Goal: Transaction & Acquisition: Purchase product/service

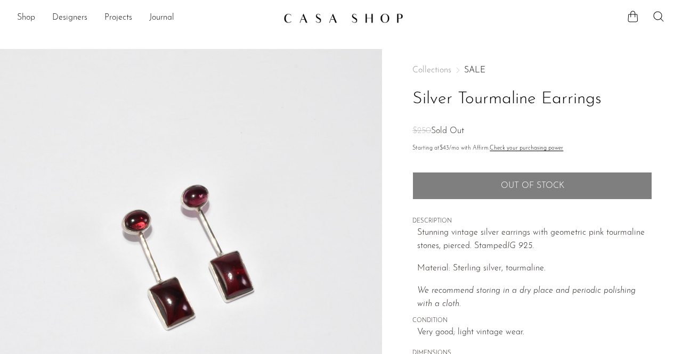
click at [319, 18] on img at bounding box center [343, 18] width 120 height 11
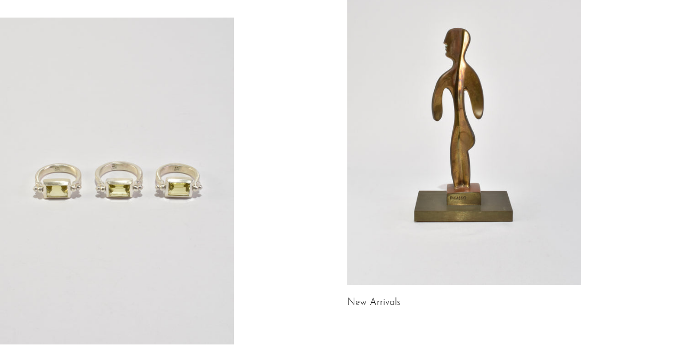
scroll to position [248, 0]
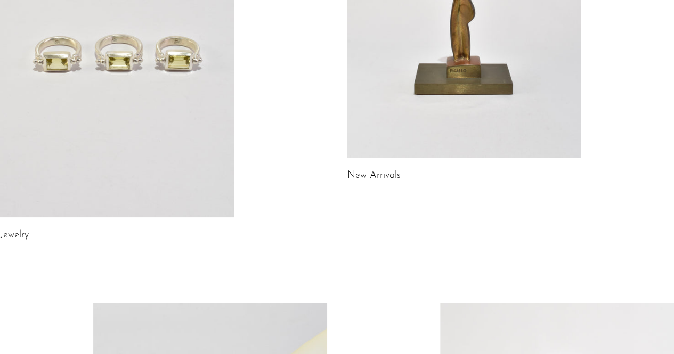
click at [75, 73] on link at bounding box center [117, 54] width 234 height 328
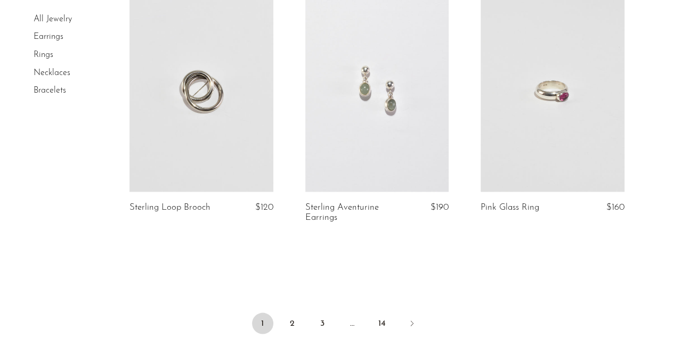
scroll to position [3066, 0]
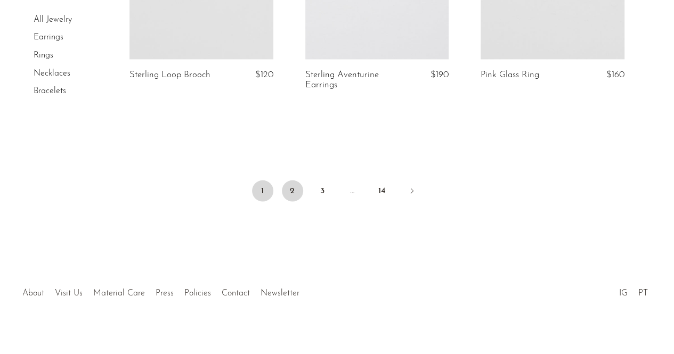
click at [290, 182] on link "2" at bounding box center [292, 191] width 21 height 21
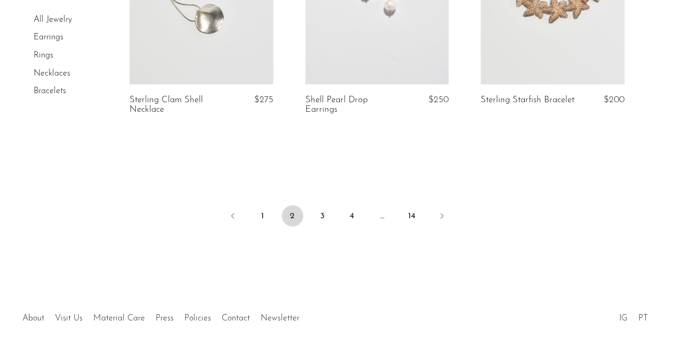
scroll to position [3042, 0]
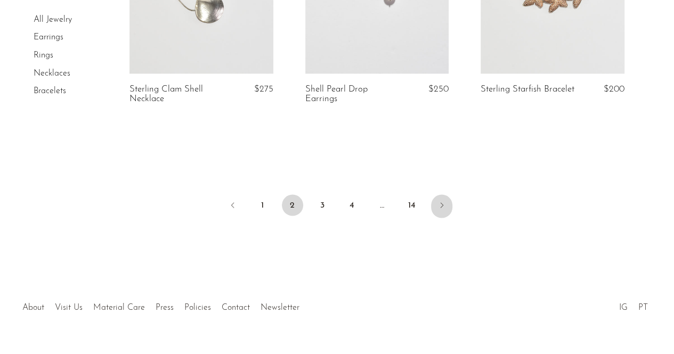
click at [443, 206] on icon "Next" at bounding box center [441, 205] width 9 height 9
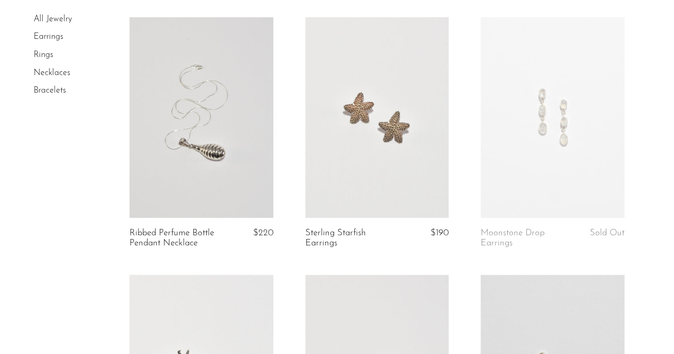
scroll to position [597, 0]
